Goal: Task Accomplishment & Management: Complete application form

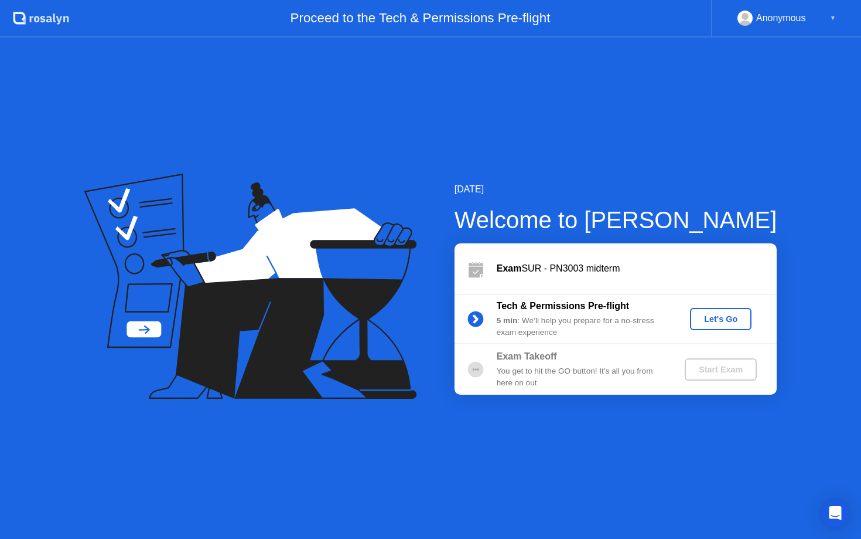
click at [730, 322] on div "Let's Go" at bounding box center [721, 318] width 52 height 9
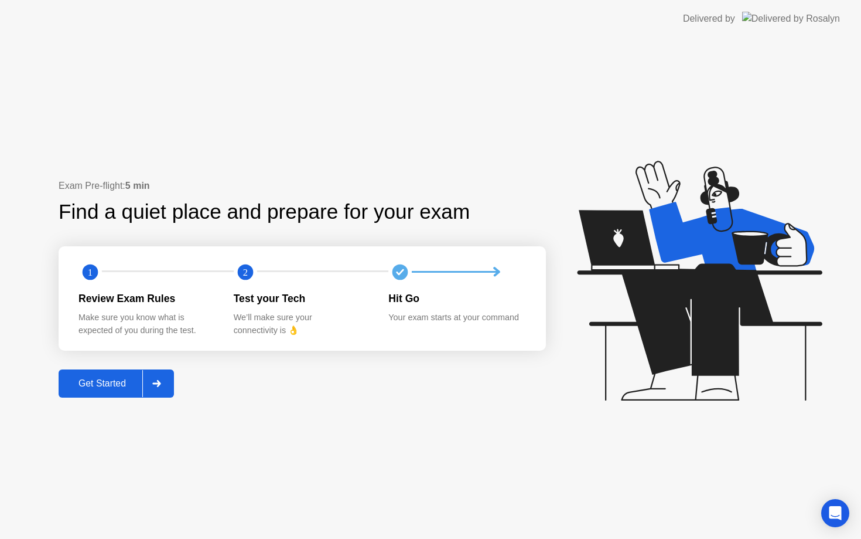
click at [108, 382] on div "Get Started" at bounding box center [102, 383] width 80 height 11
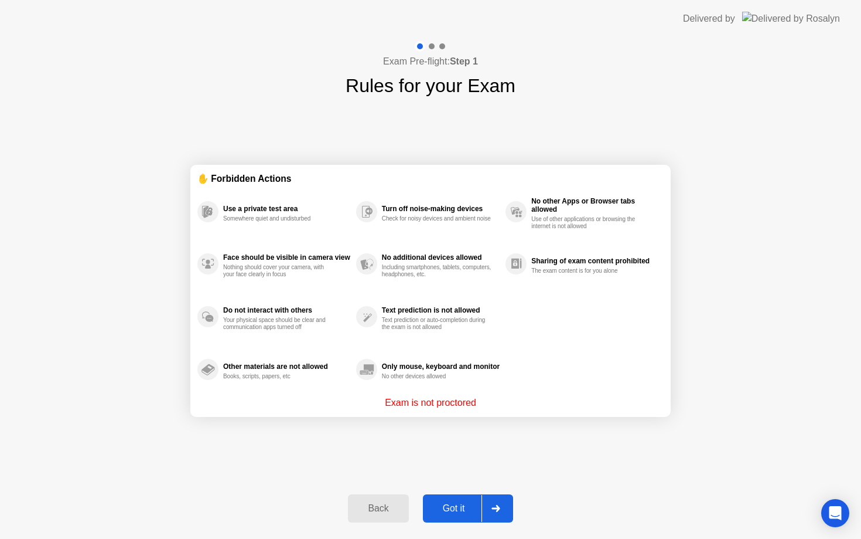
click at [465, 508] on div "Got it" at bounding box center [454, 508] width 55 height 11
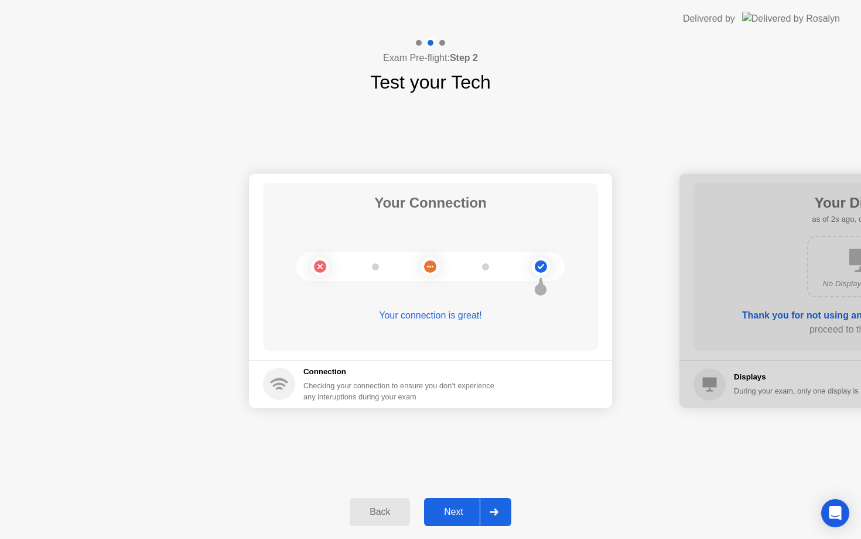
click at [469, 510] on div "Next" at bounding box center [454, 511] width 52 height 11
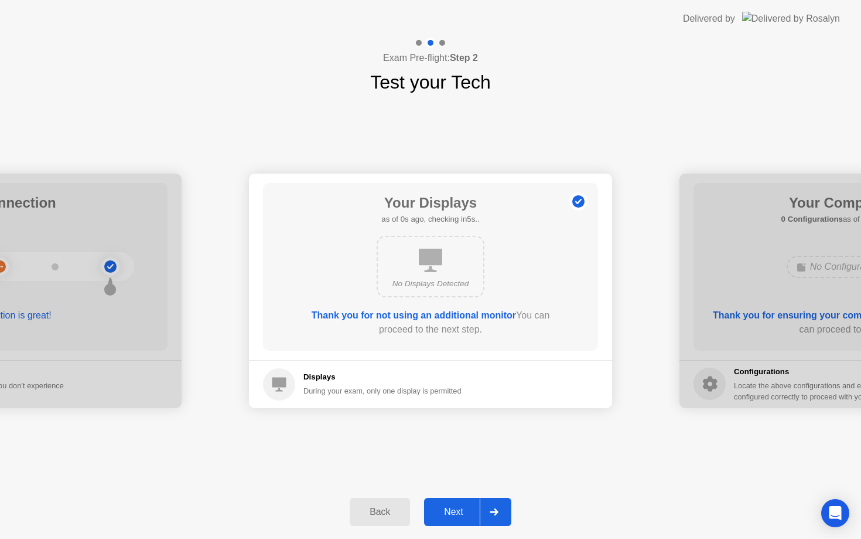
click at [469, 510] on div "Next" at bounding box center [454, 511] width 52 height 11
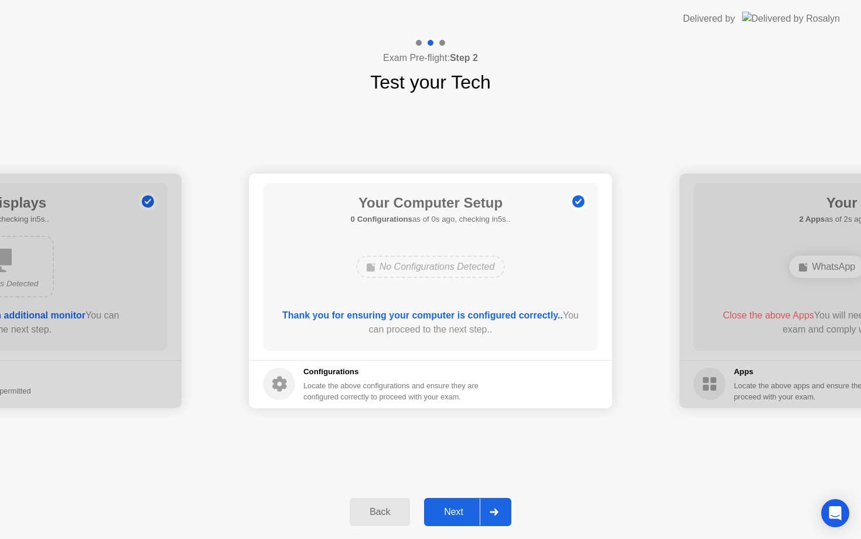
click at [469, 510] on div "Next" at bounding box center [454, 511] width 52 height 11
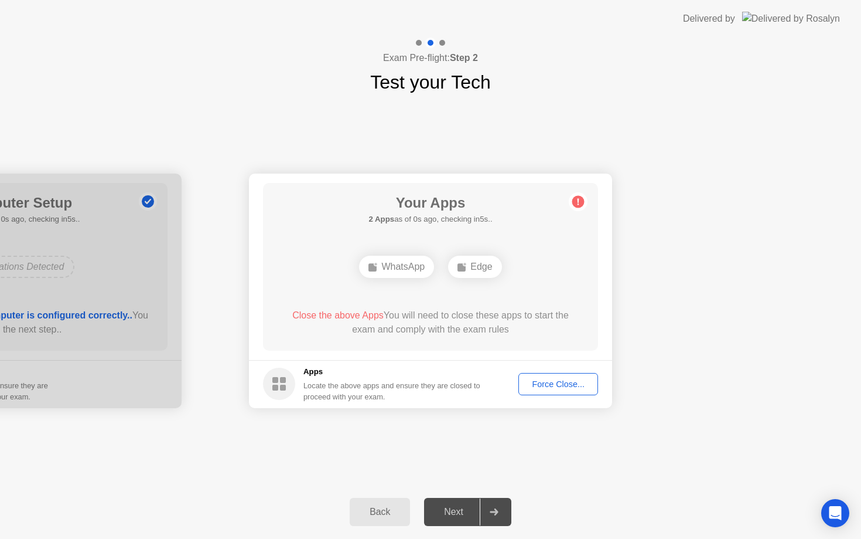
click at [560, 384] on div "Force Close..." at bounding box center [558, 383] width 71 height 9
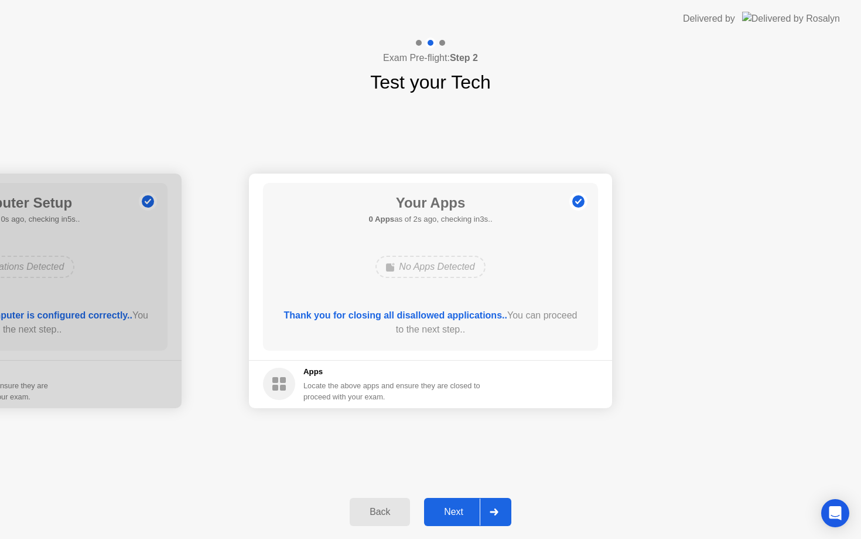
click at [454, 508] on div "Next" at bounding box center [454, 511] width 52 height 11
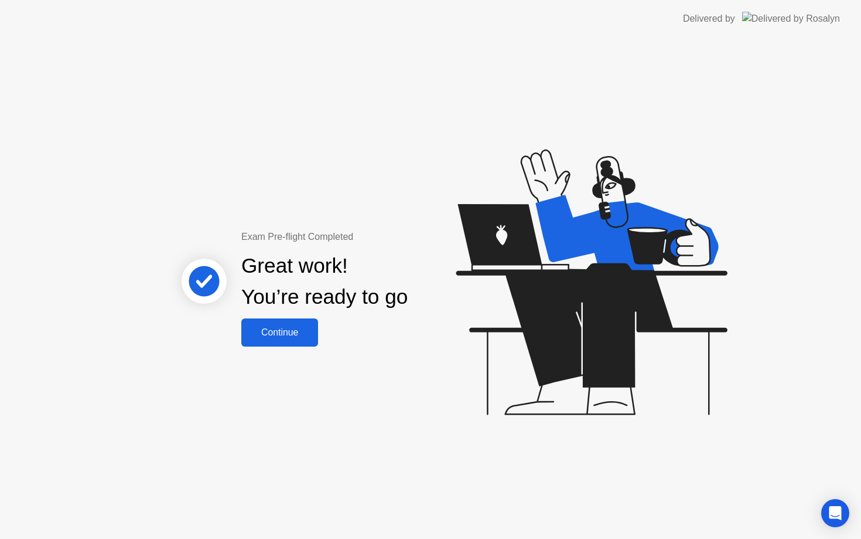
click at [285, 331] on div "Continue" at bounding box center [280, 332] width 70 height 11
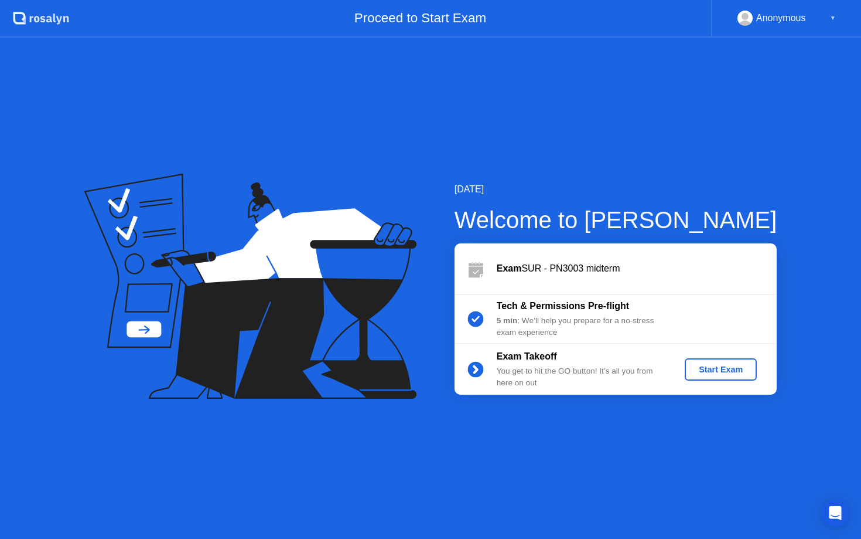
click at [720, 369] on div "Start Exam" at bounding box center [721, 369] width 63 height 9
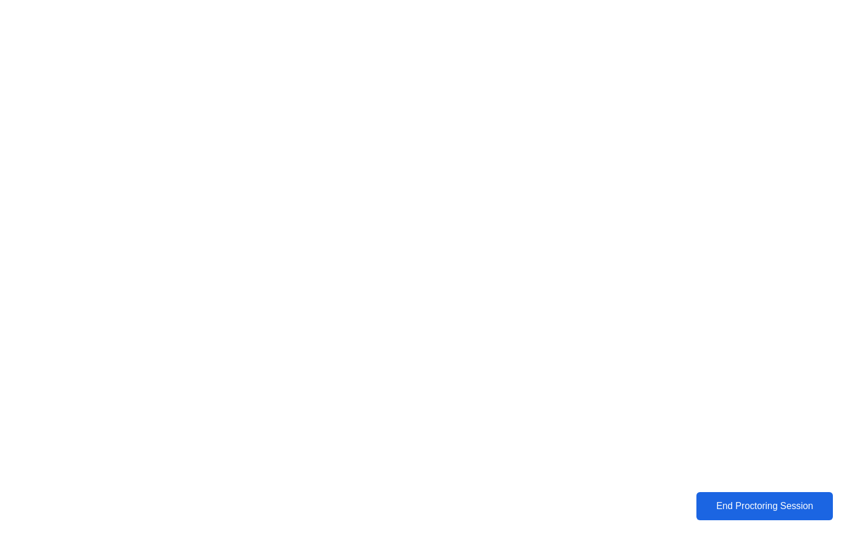
click at [767, 508] on div "End Proctoring Session" at bounding box center [765, 505] width 130 height 11
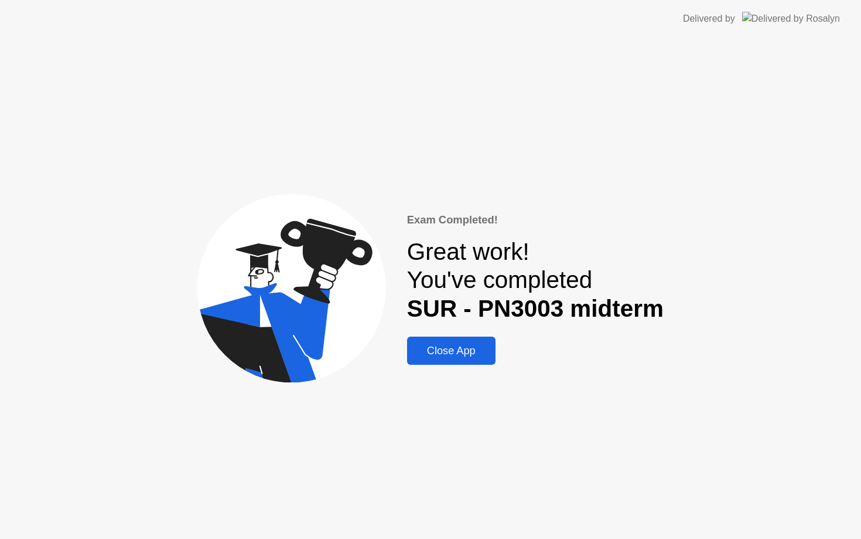
click at [459, 357] on div "Close App" at bounding box center [451, 351] width 81 height 12
